Goal: Communication & Community: Share content

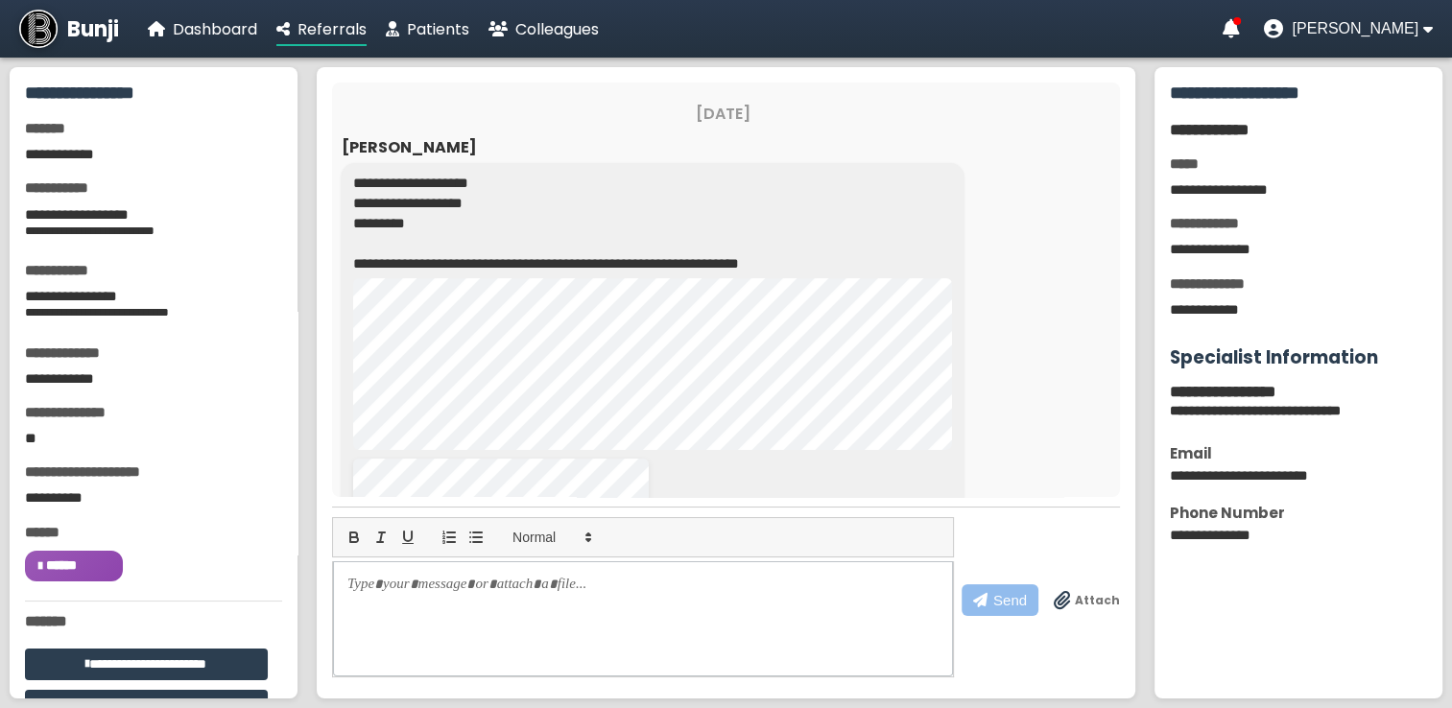
scroll to position [157, 0]
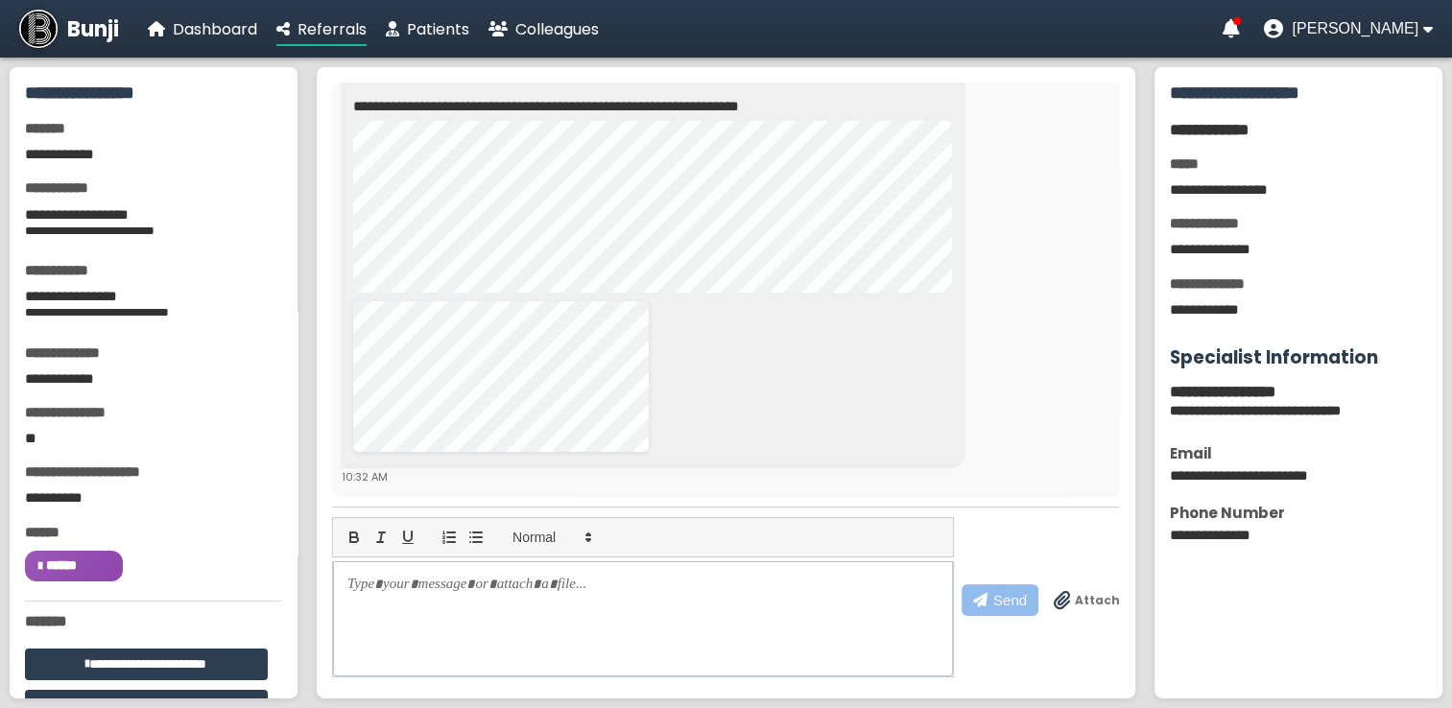
click at [425, 44] on div "Bunji Dashboard Referrals Patients Colleagues" at bounding box center [309, 29] width 580 height 38
click at [438, 31] on span "Patients" at bounding box center [438, 29] width 62 height 22
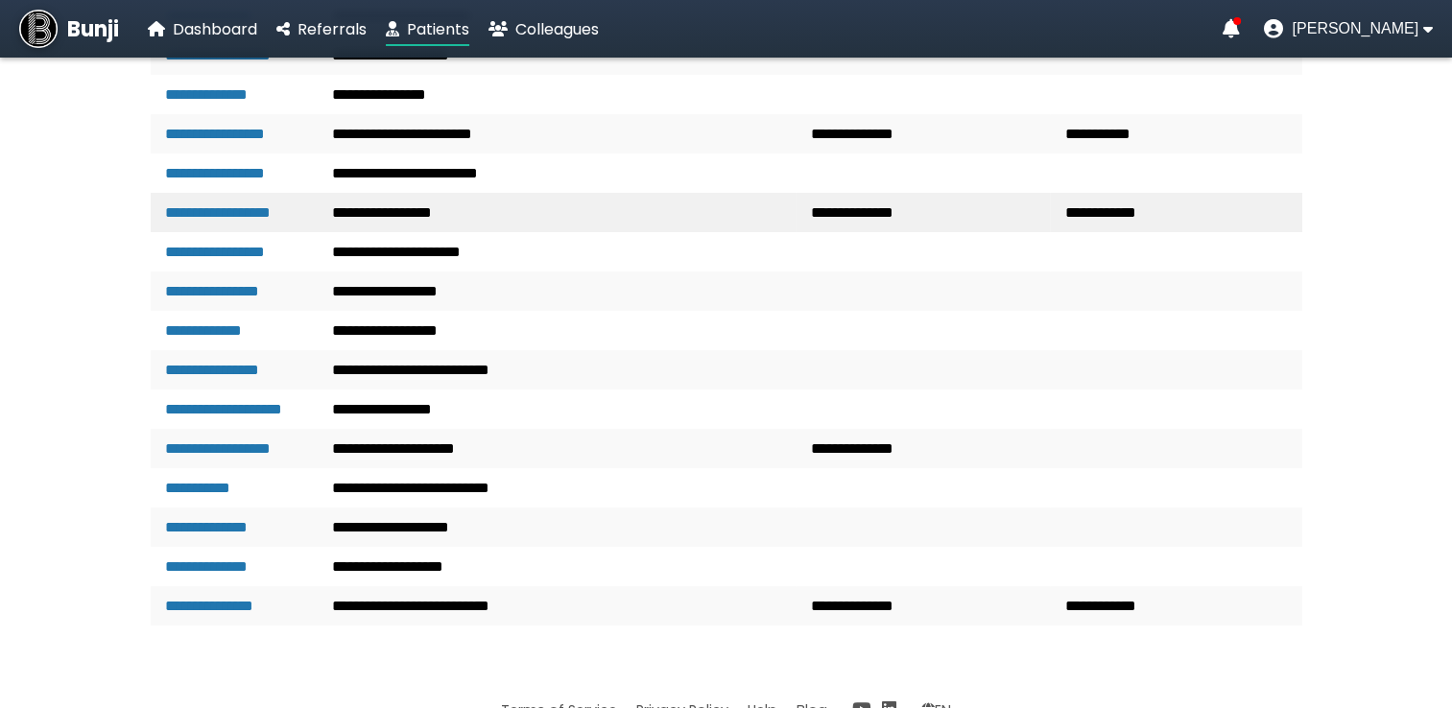
scroll to position [480, 0]
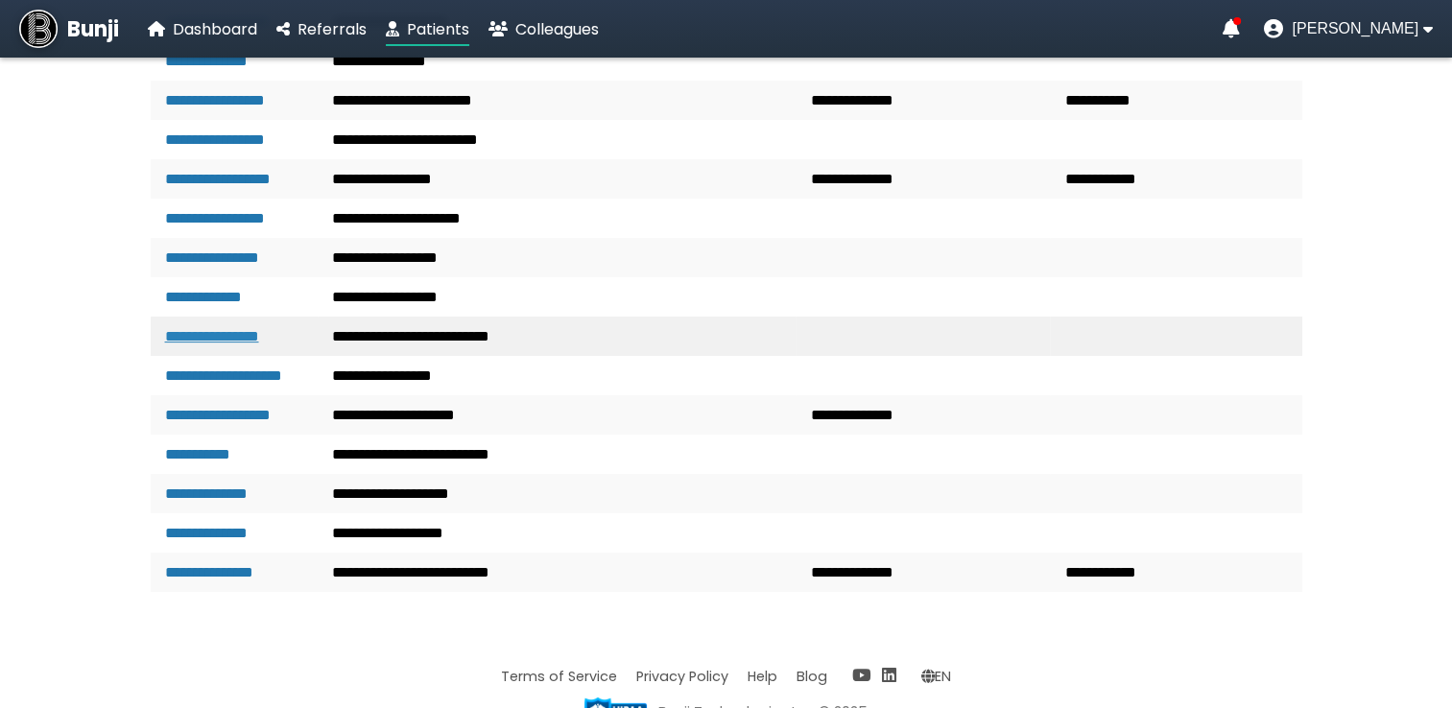
click at [242, 344] on link "**********" at bounding box center [212, 336] width 94 height 14
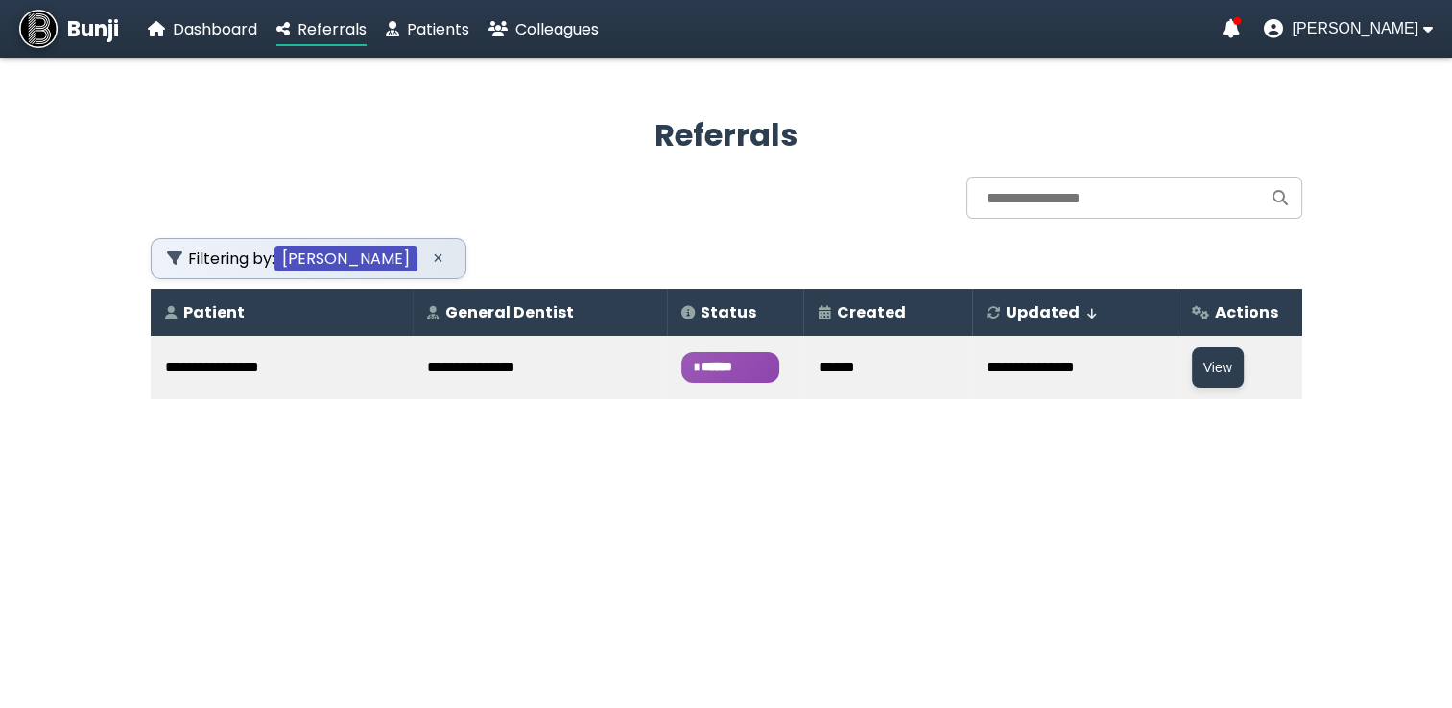
click at [690, 361] on span "******" at bounding box center [730, 367] width 98 height 31
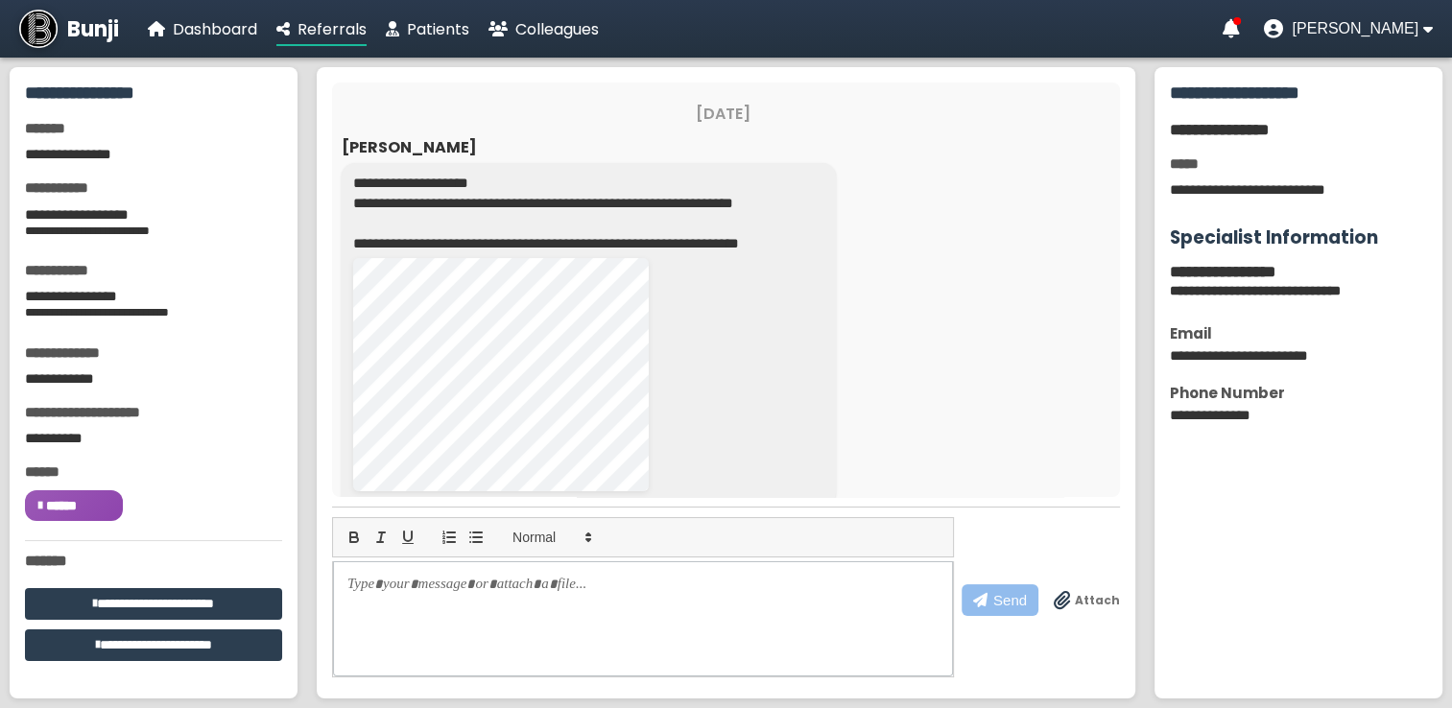
scroll to position [38, 0]
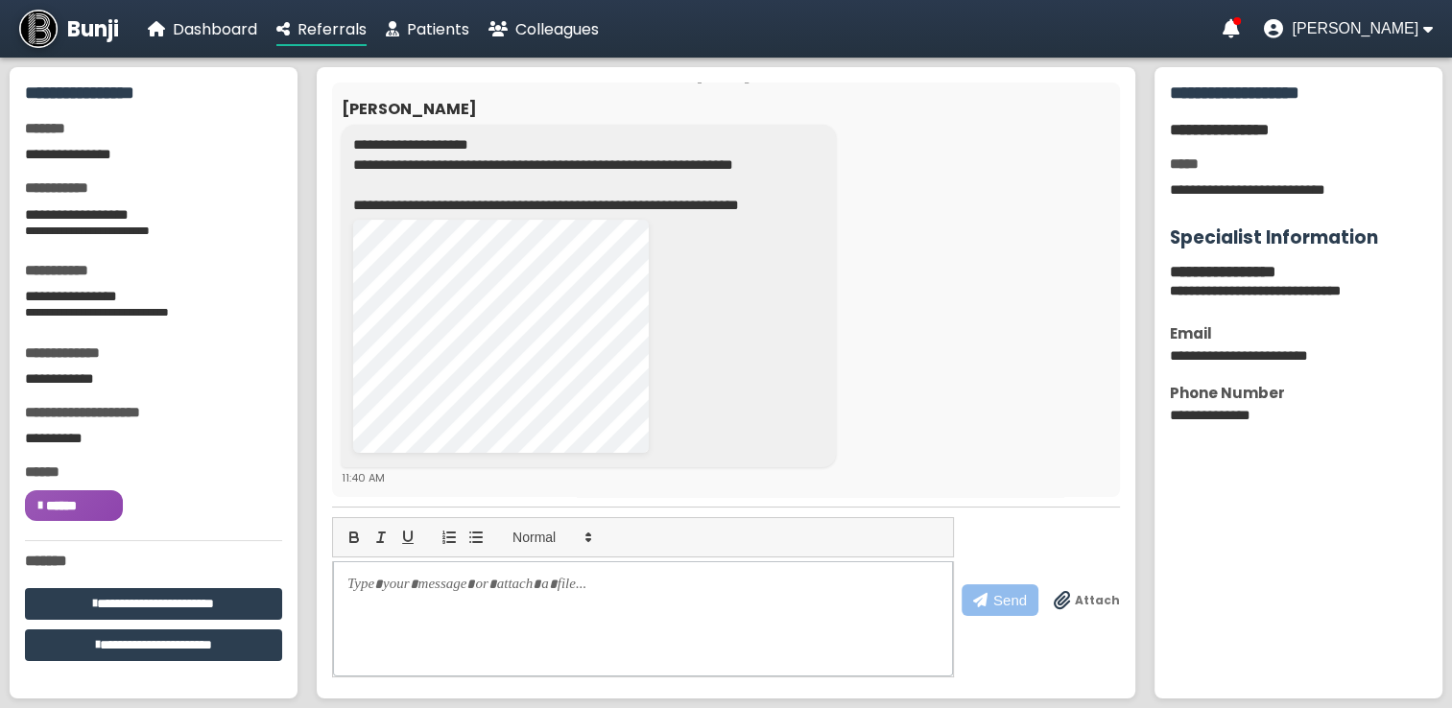
click at [1080, 600] on span "Attach" at bounding box center [1097, 600] width 45 height 17
click at [0, 0] on input "Attach" at bounding box center [0, 0] width 0 height 0
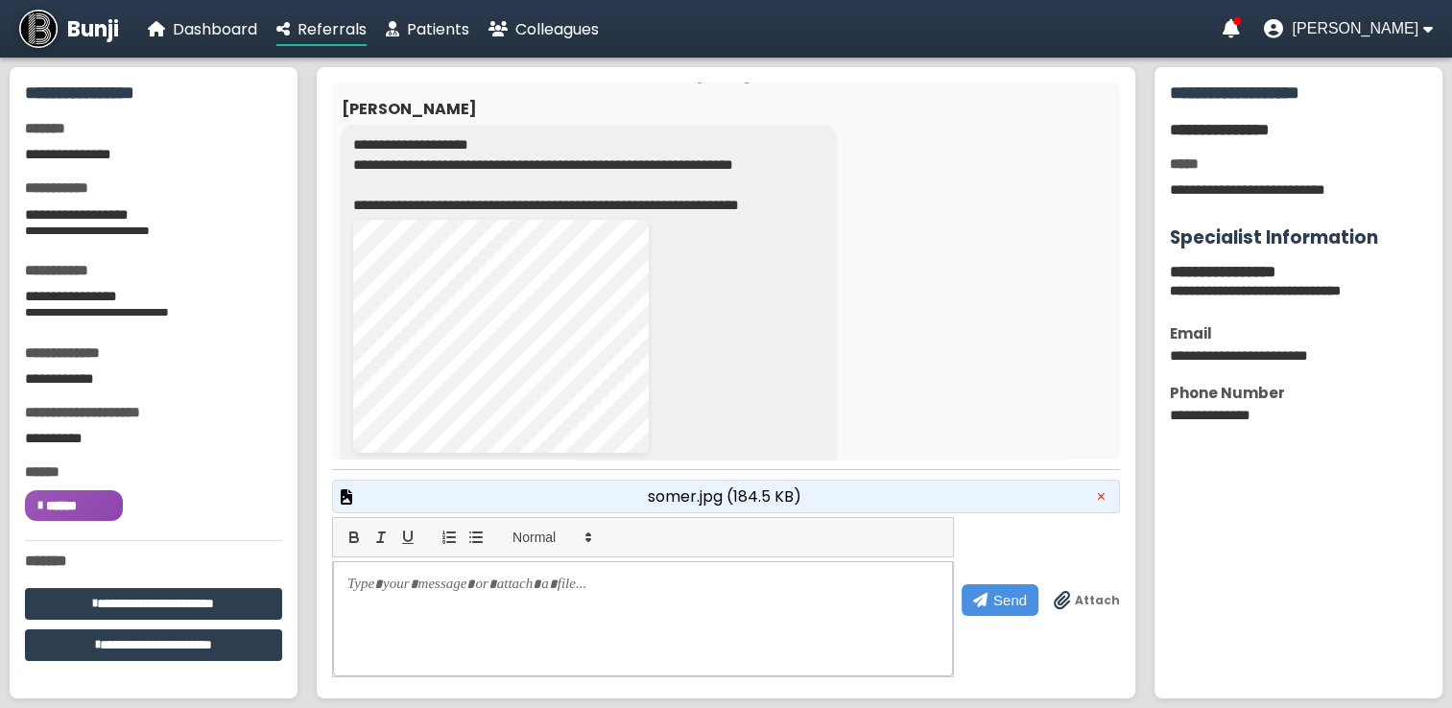
click at [526, 502] on div "somer.jpg (184.5 KB) ×" at bounding box center [726, 497] width 788 height 34
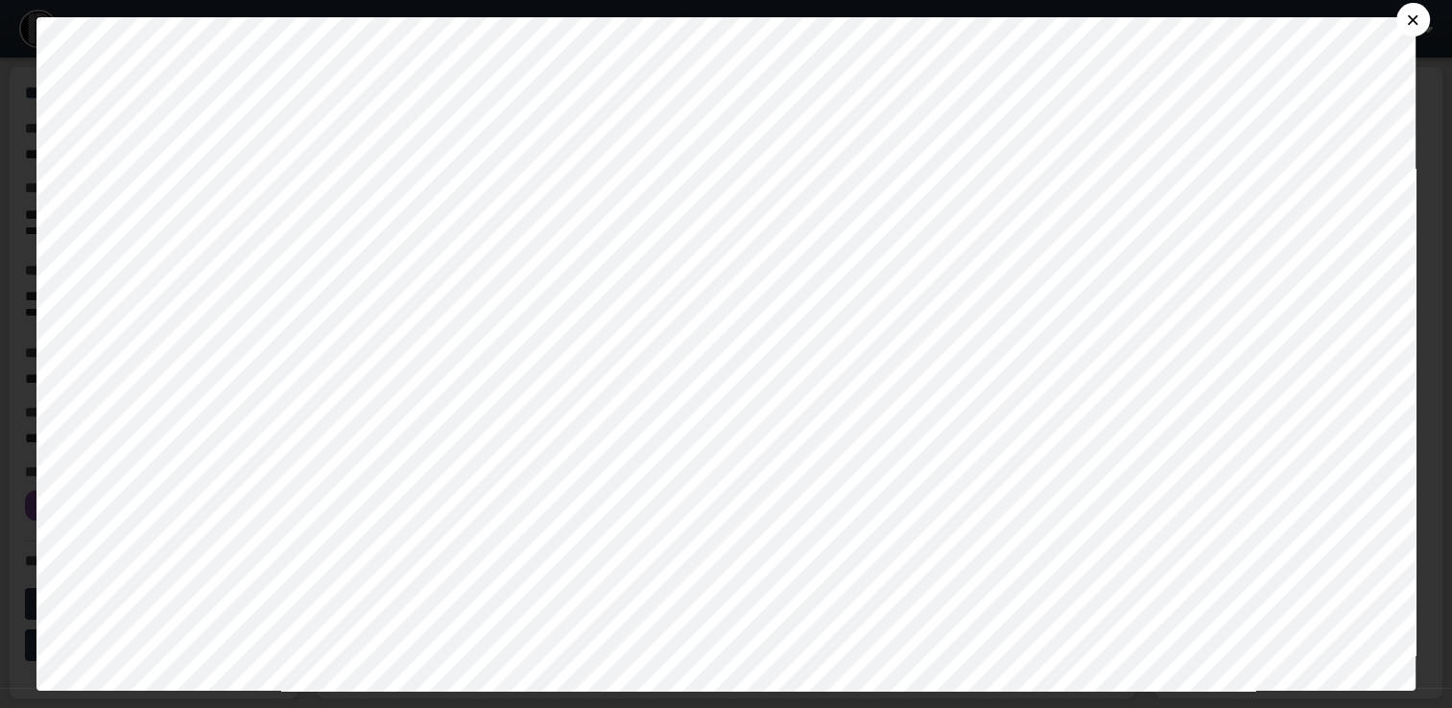
scroll to position [288, 0]
click at [1428, 10] on button "×" at bounding box center [1413, 20] width 34 height 34
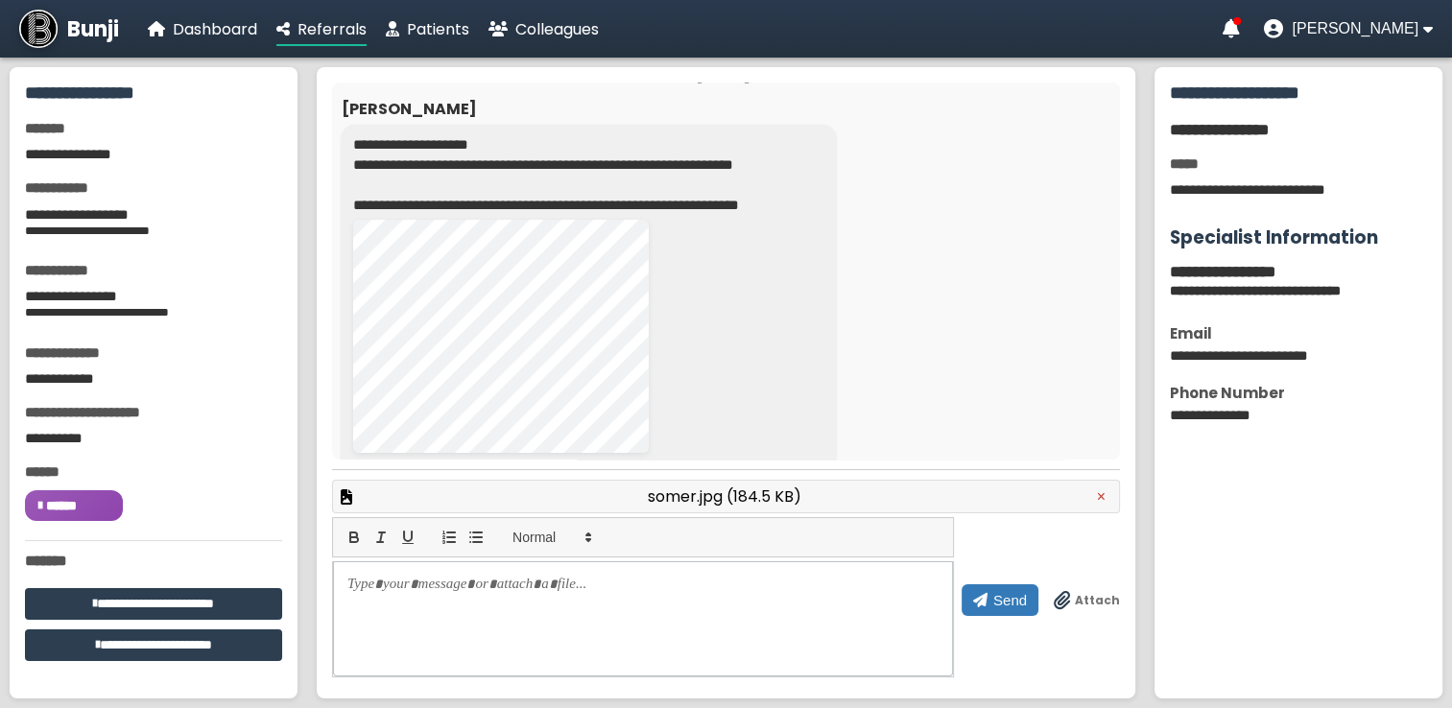
click at [1013, 595] on span "Send" at bounding box center [1010, 600] width 34 height 16
